Goal: Communication & Community: Answer question/provide support

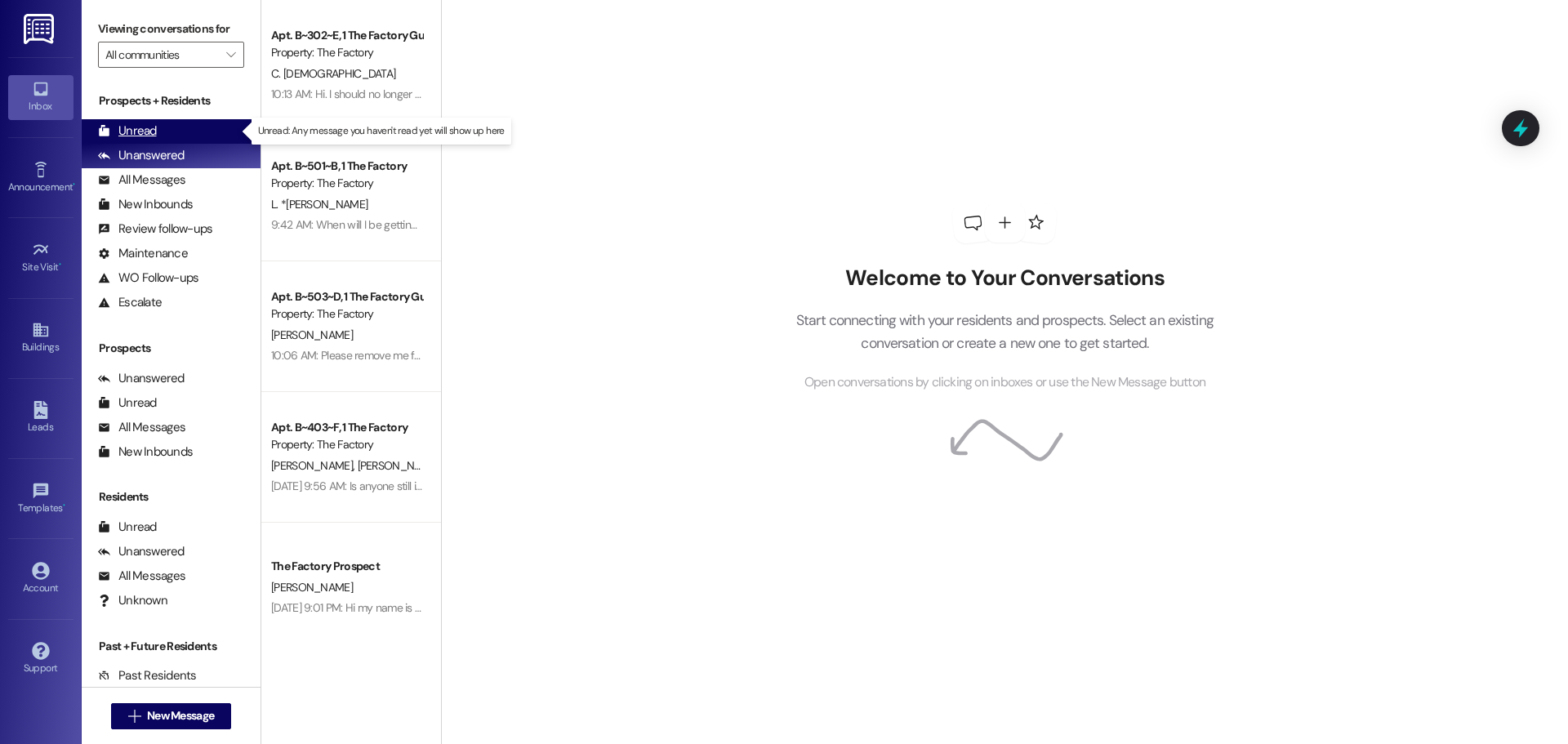
click at [130, 129] on div "Unread" at bounding box center [127, 131] width 59 height 17
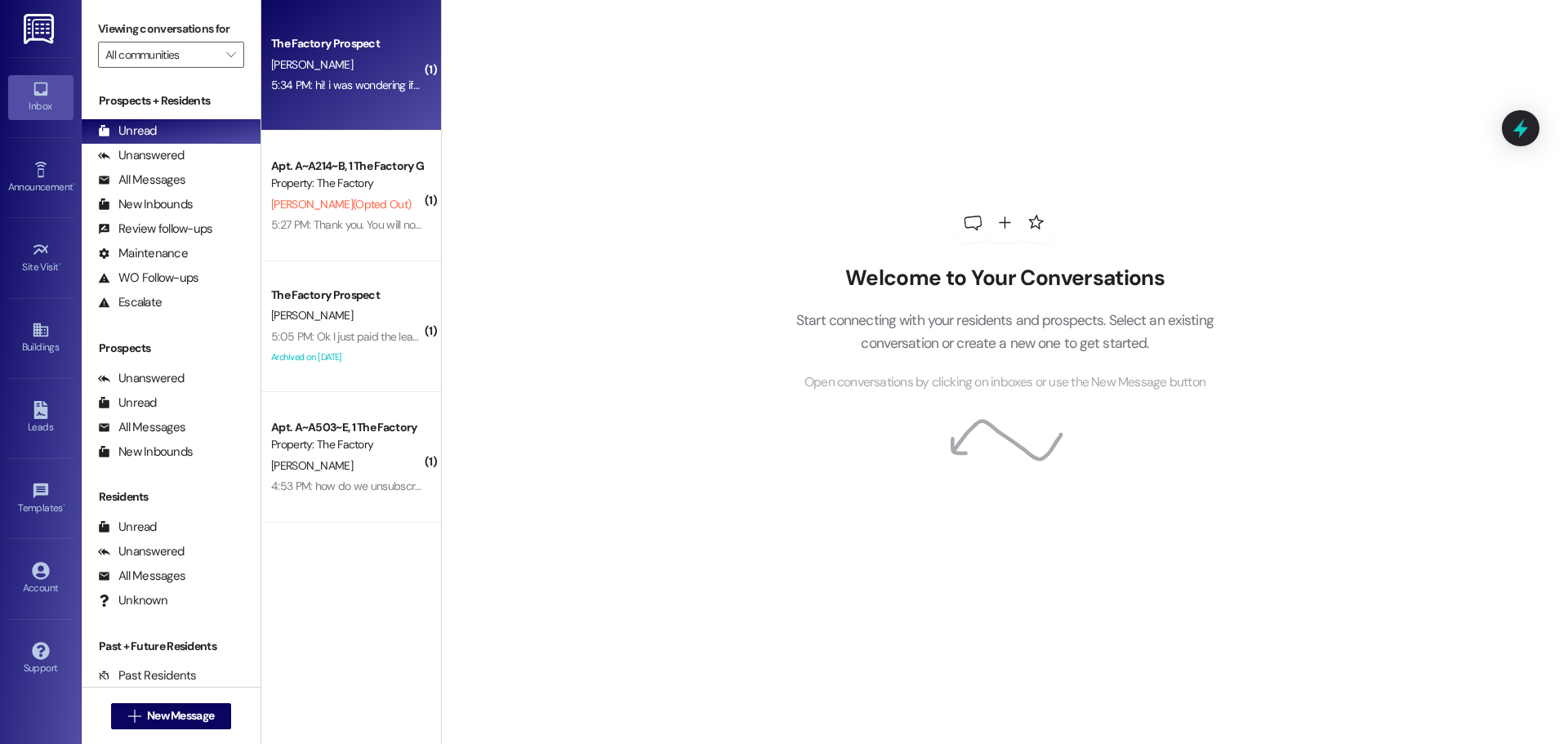
click at [341, 94] on div "5:34 PM: hi! i was wondering if there's anything you guys would need for me to …" at bounding box center [347, 85] width 155 height 21
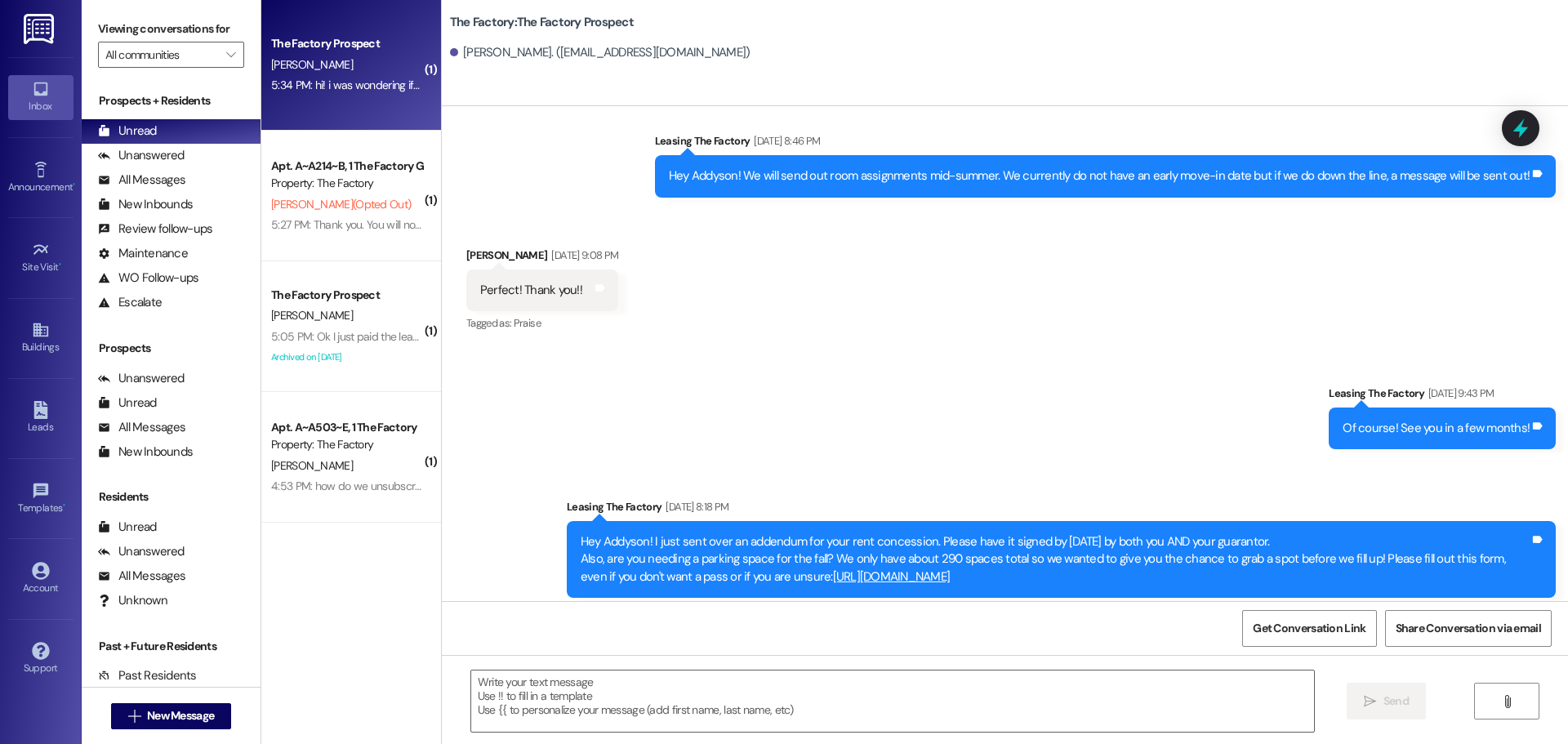
scroll to position [2129, 0]
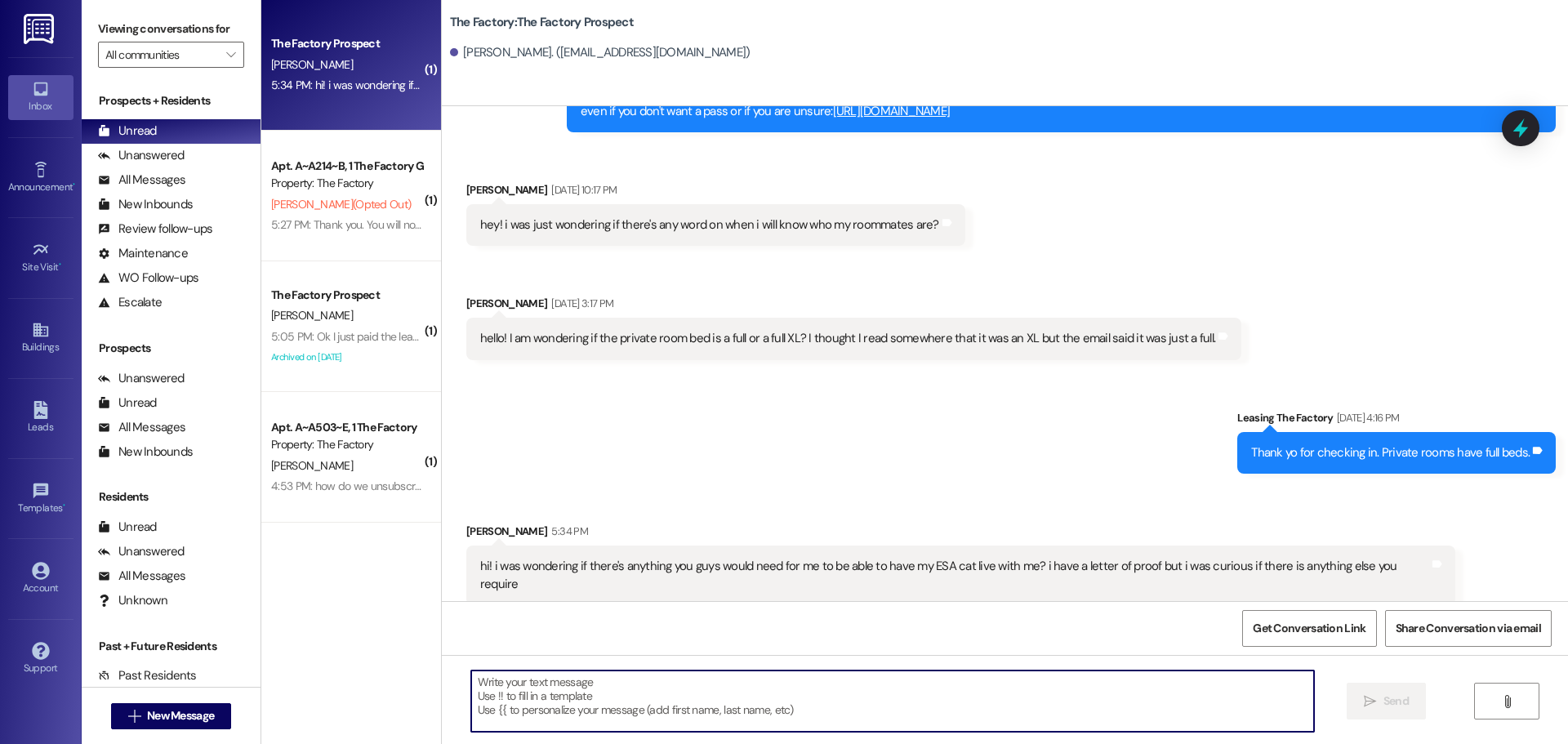
click at [471, 677] on textarea at bounding box center [892, 700] width 843 height 61
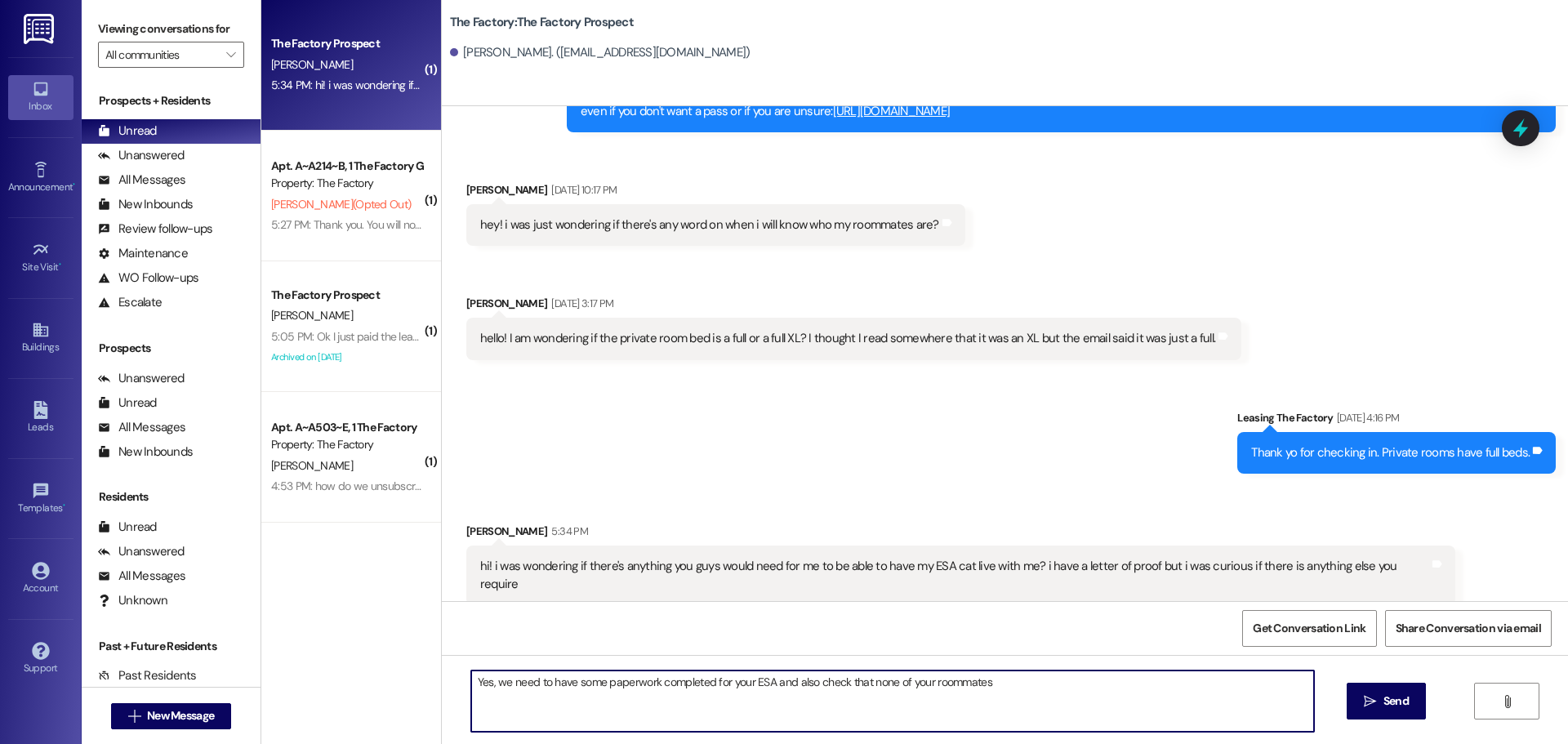
click at [593, 685] on textarea "Yes, we need to have some paperwork completed for your ESA and also check that …" at bounding box center [892, 700] width 843 height 61
click at [675, 682] on textarea "Yes, we need to have paperwork completed for your ESA and also check that none …" at bounding box center [892, 700] width 843 height 61
click at [870, 685] on textarea "Yes, we need to have paperwork completed and approved prior to bringing your ES…" at bounding box center [892, 700] width 843 height 61
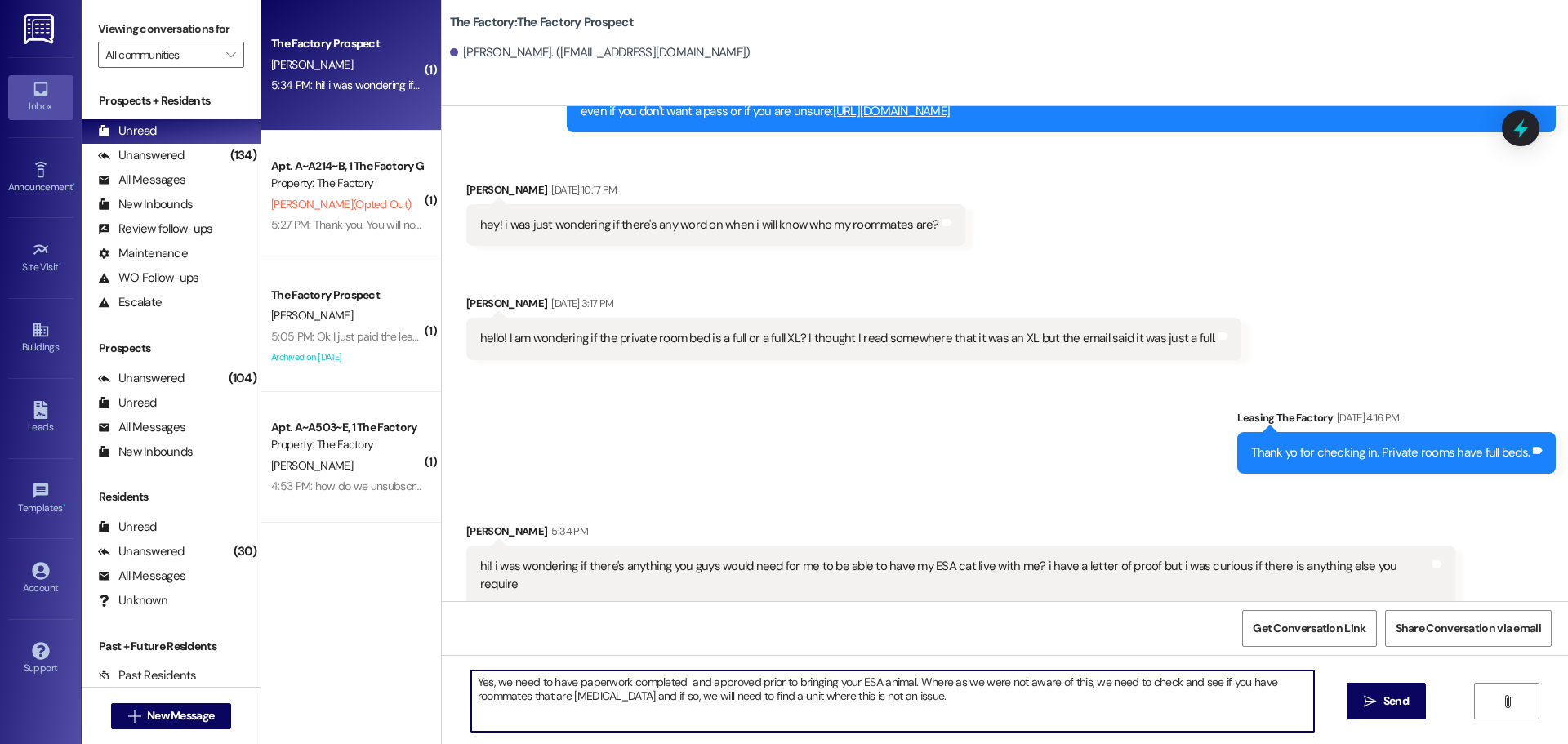
drag, startPoint x: 466, startPoint y: 683, endPoint x: 956, endPoint y: 695, distance: 490.1
click at [956, 695] on textarea "Yes, we need to have paperwork completed and approved prior to bringing your ES…" at bounding box center [892, 700] width 843 height 61
type textarea "Yes, we need to have paperwork completed and approved prior to bringing your ES…"
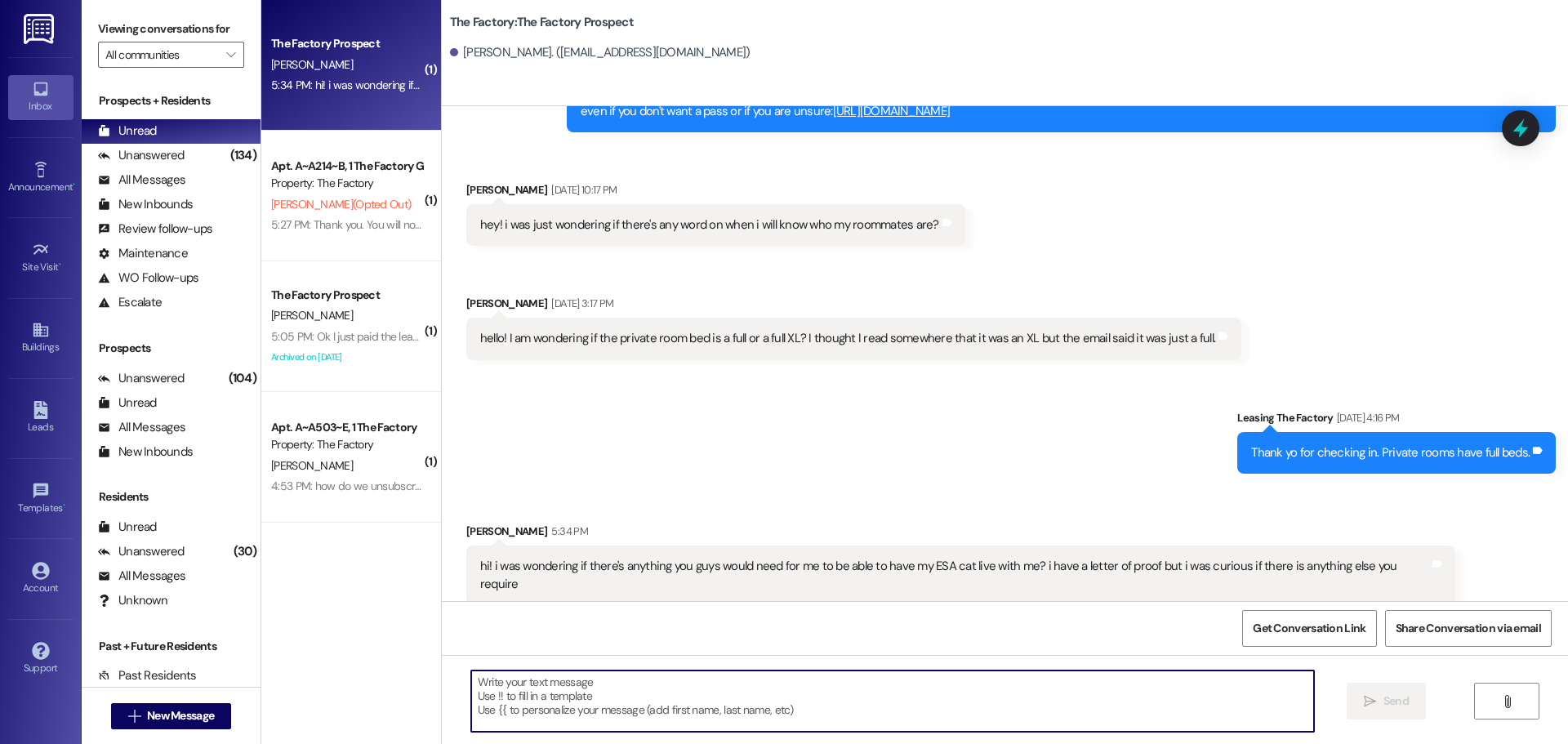
paste textarea "Yes, we’ll need to have all paperwork completed and approved before you can bri…"
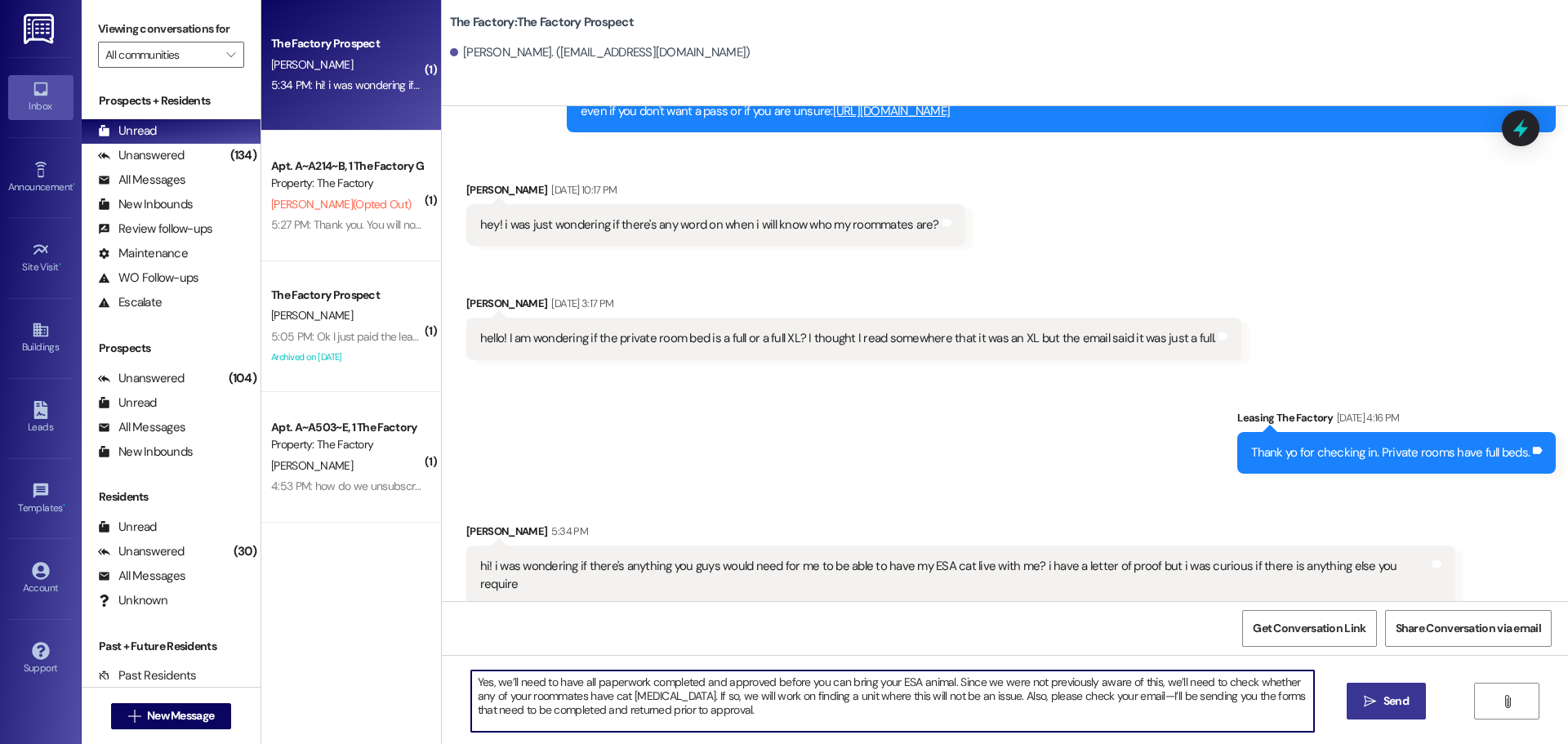
type textarea "Yes, we’ll need to have all paperwork completed and approved before you can bri…"
click at [1389, 695] on span "Send" at bounding box center [1395, 700] width 25 height 17
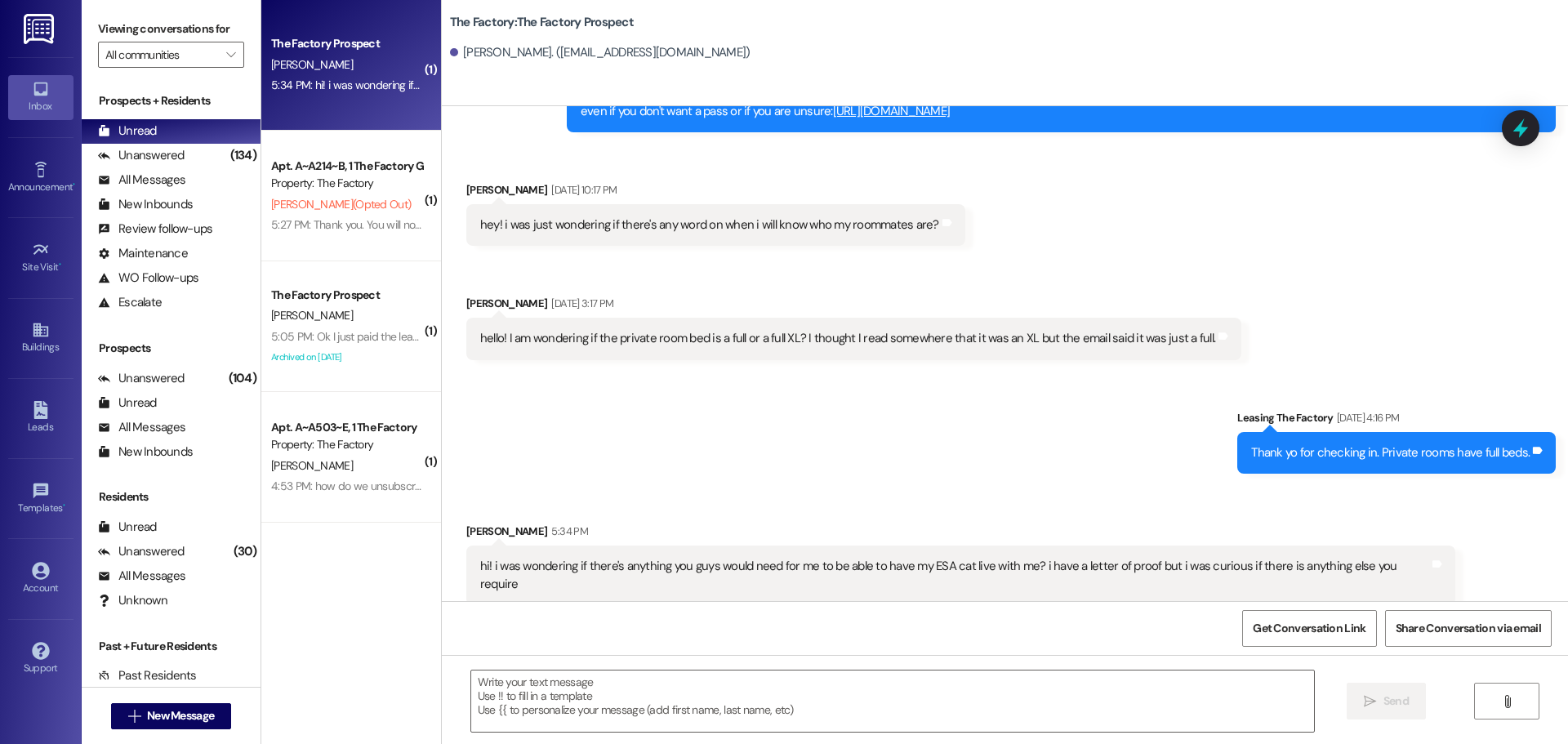
scroll to position [2128, 0]
